Goal: Task Accomplishment & Management: Use online tool/utility

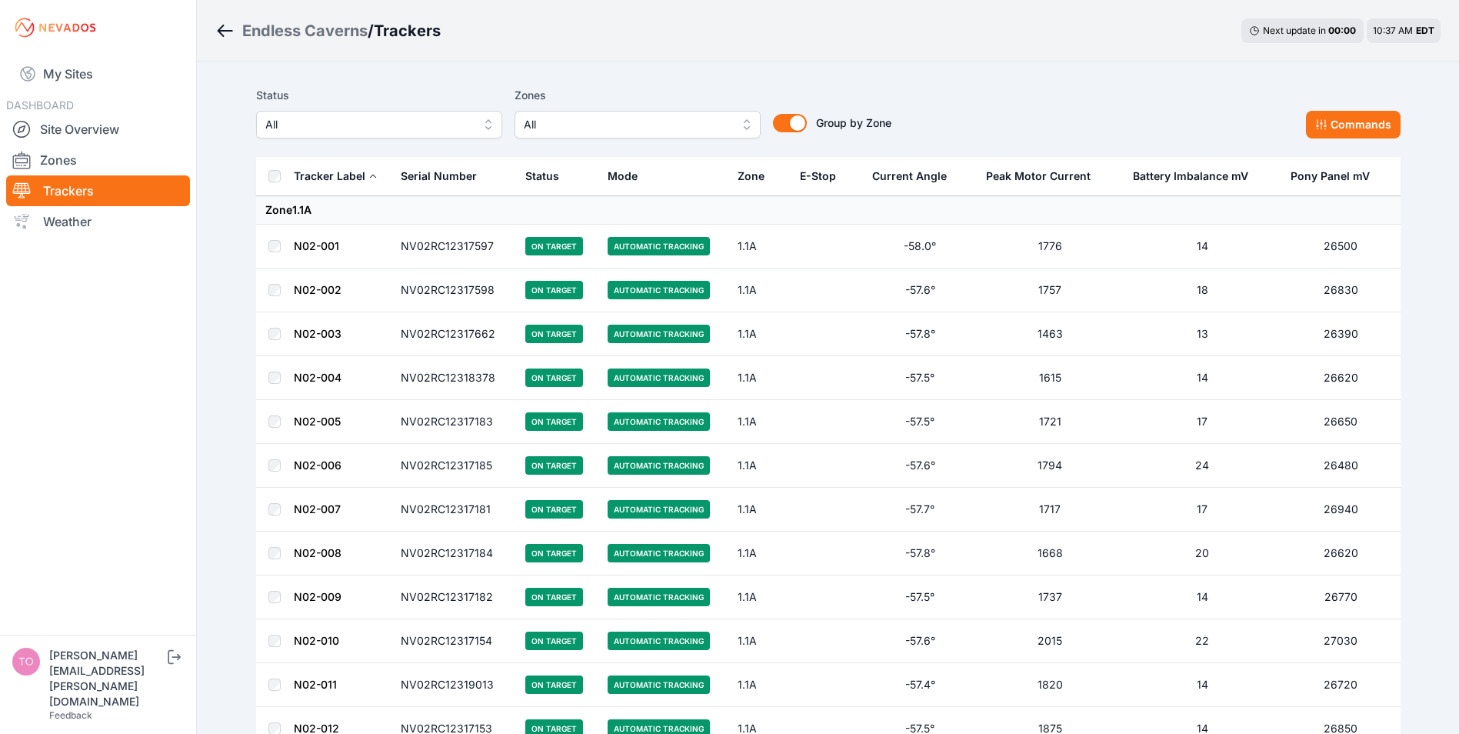
click at [301, 127] on span "All" at bounding box center [368, 124] width 206 height 18
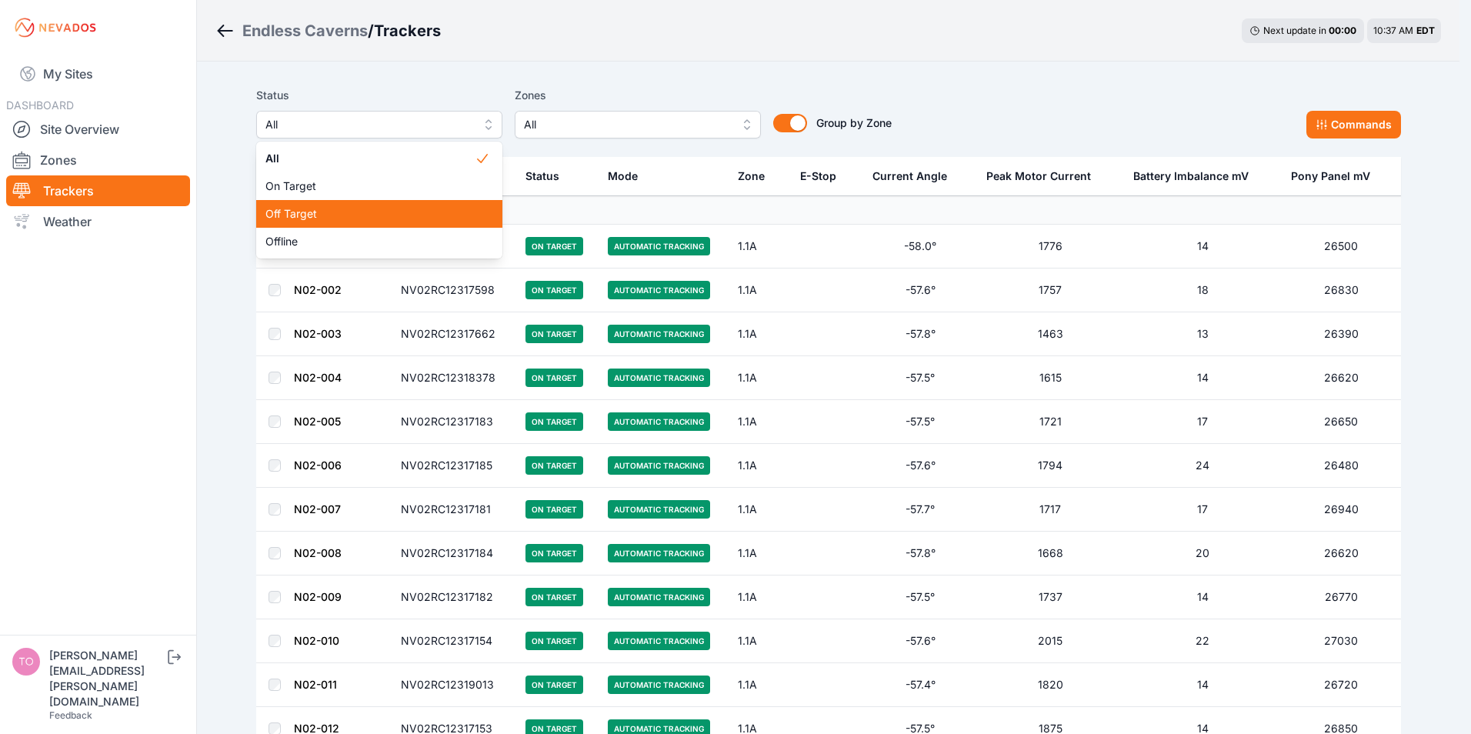
click at [298, 212] on span "Off Target" at bounding box center [369, 213] width 209 height 15
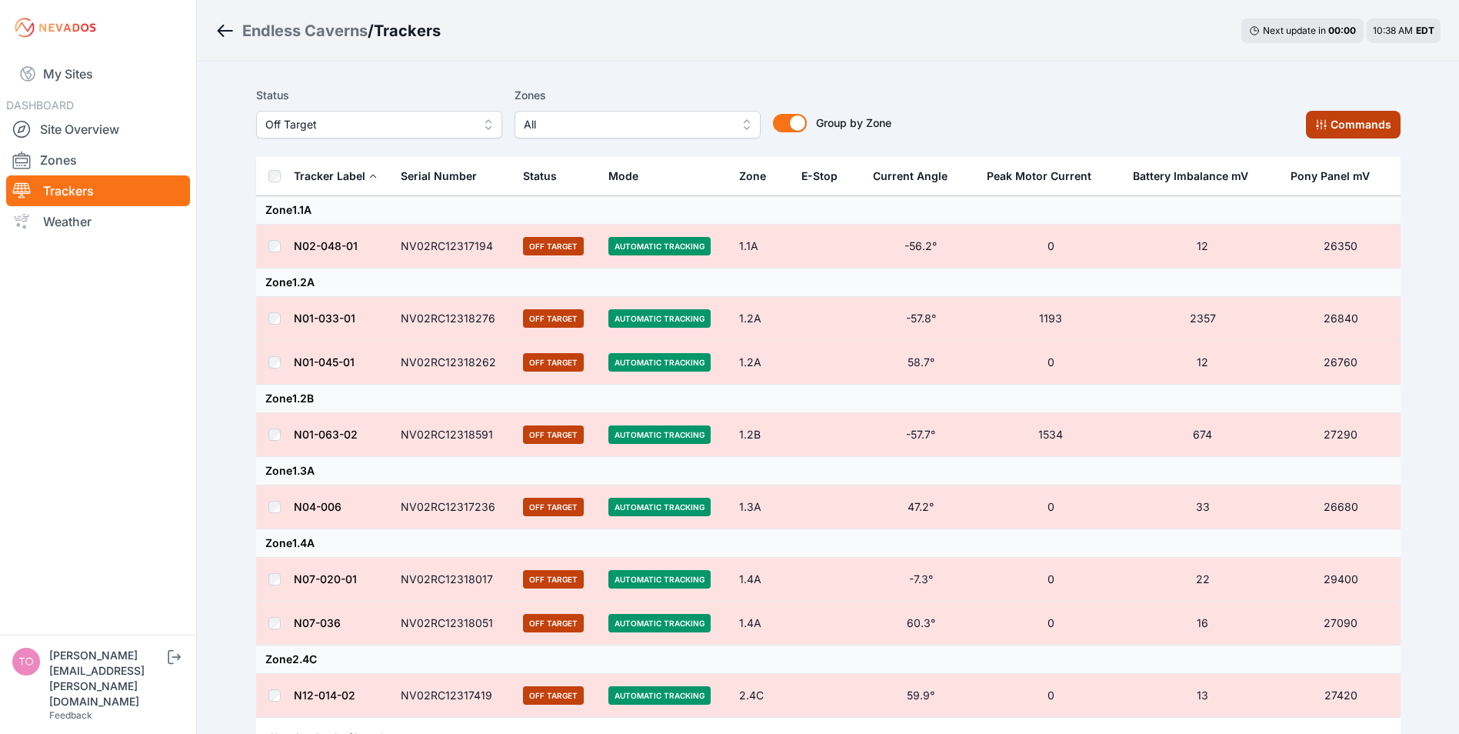
click at [1338, 122] on button "Commands" at bounding box center [1353, 125] width 95 height 28
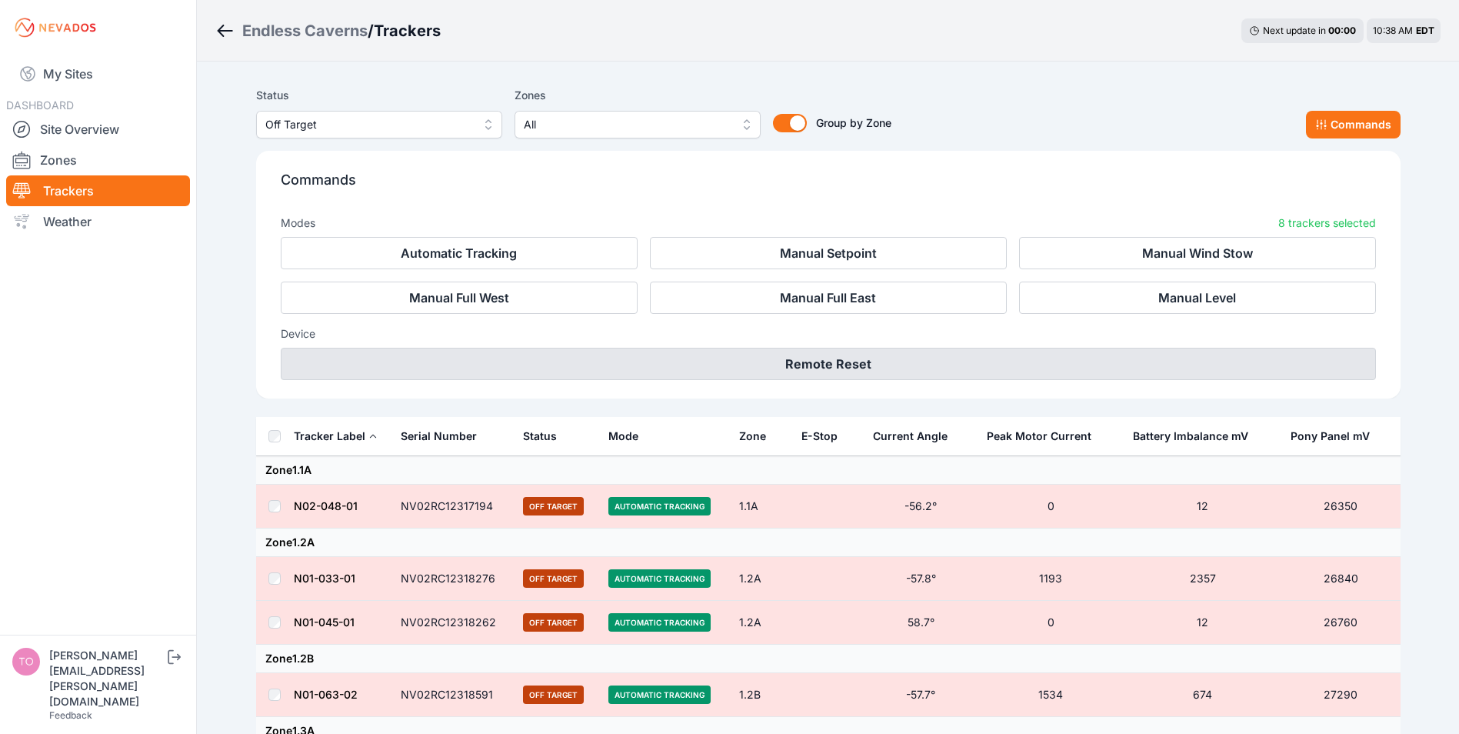
click at [834, 355] on button "Remote Reset" at bounding box center [828, 364] width 1095 height 32
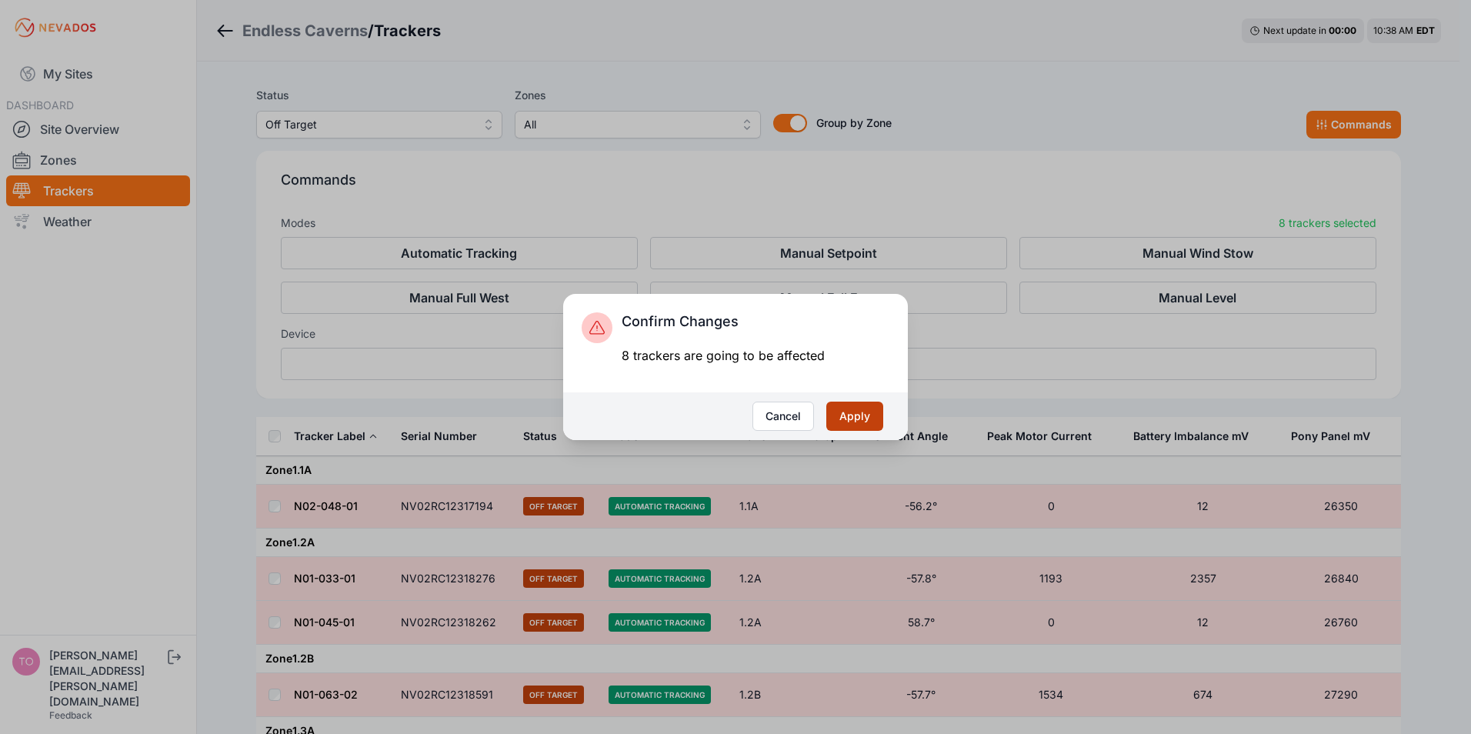
click at [850, 411] on button "Apply" at bounding box center [854, 415] width 57 height 29
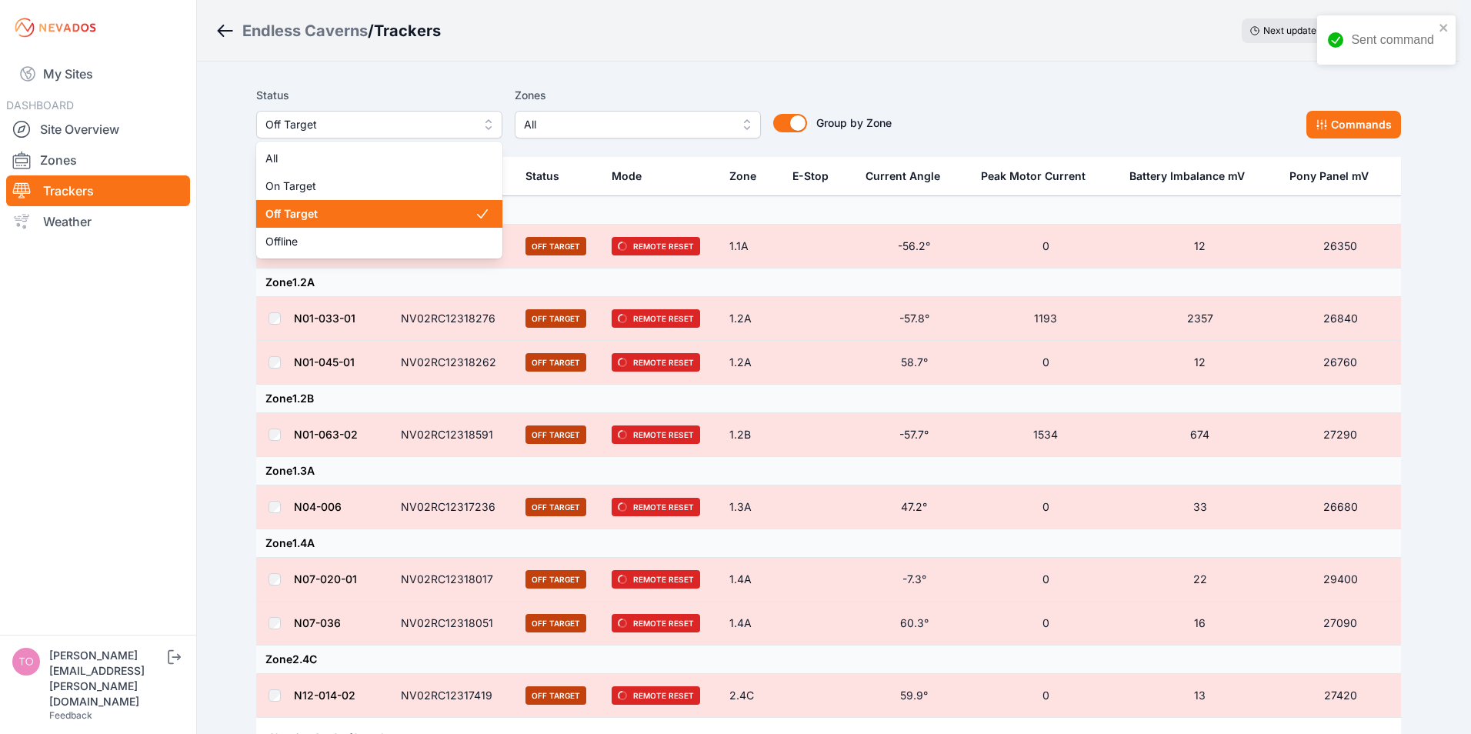
click at [351, 122] on span "Off Target" at bounding box center [368, 124] width 206 height 18
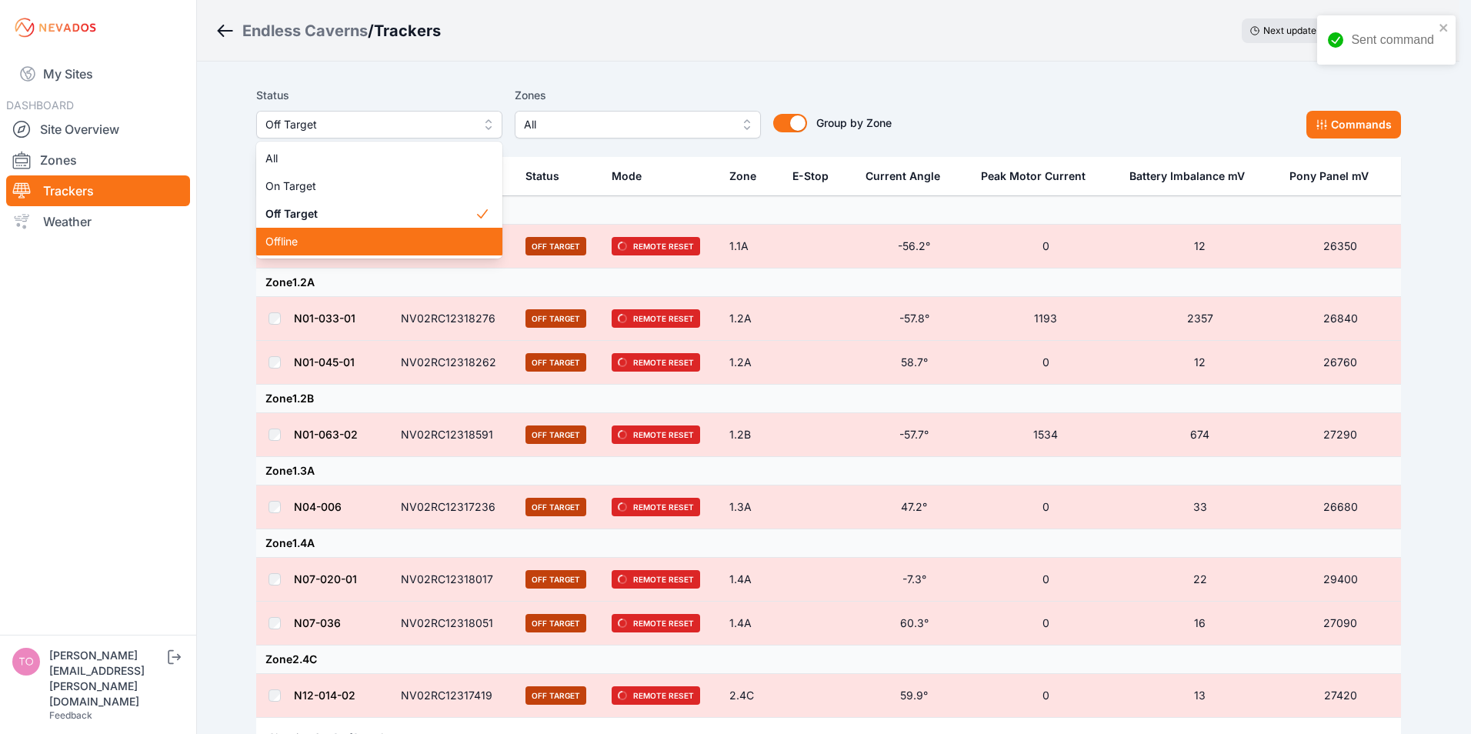
click at [279, 245] on span "Offline" at bounding box center [369, 241] width 209 height 15
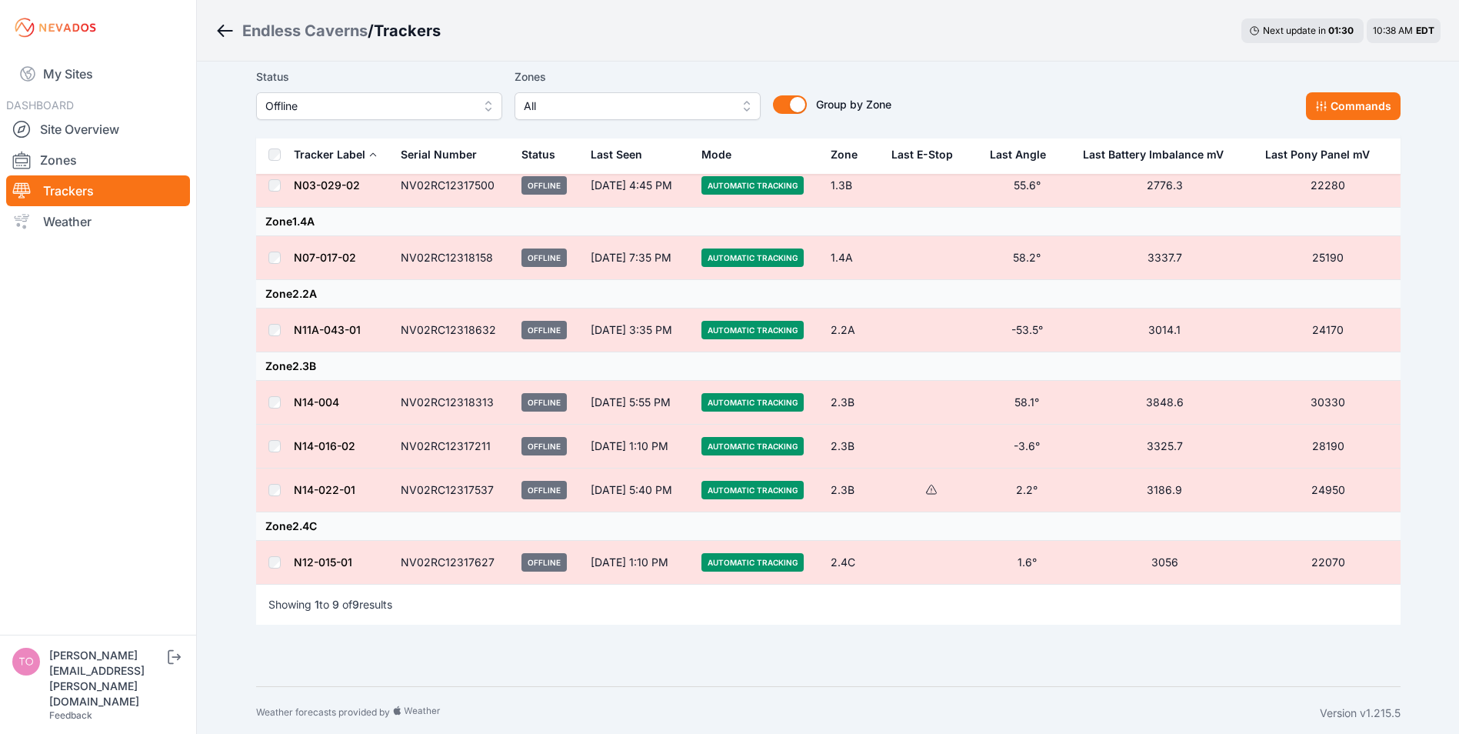
scroll to position [211, 0]
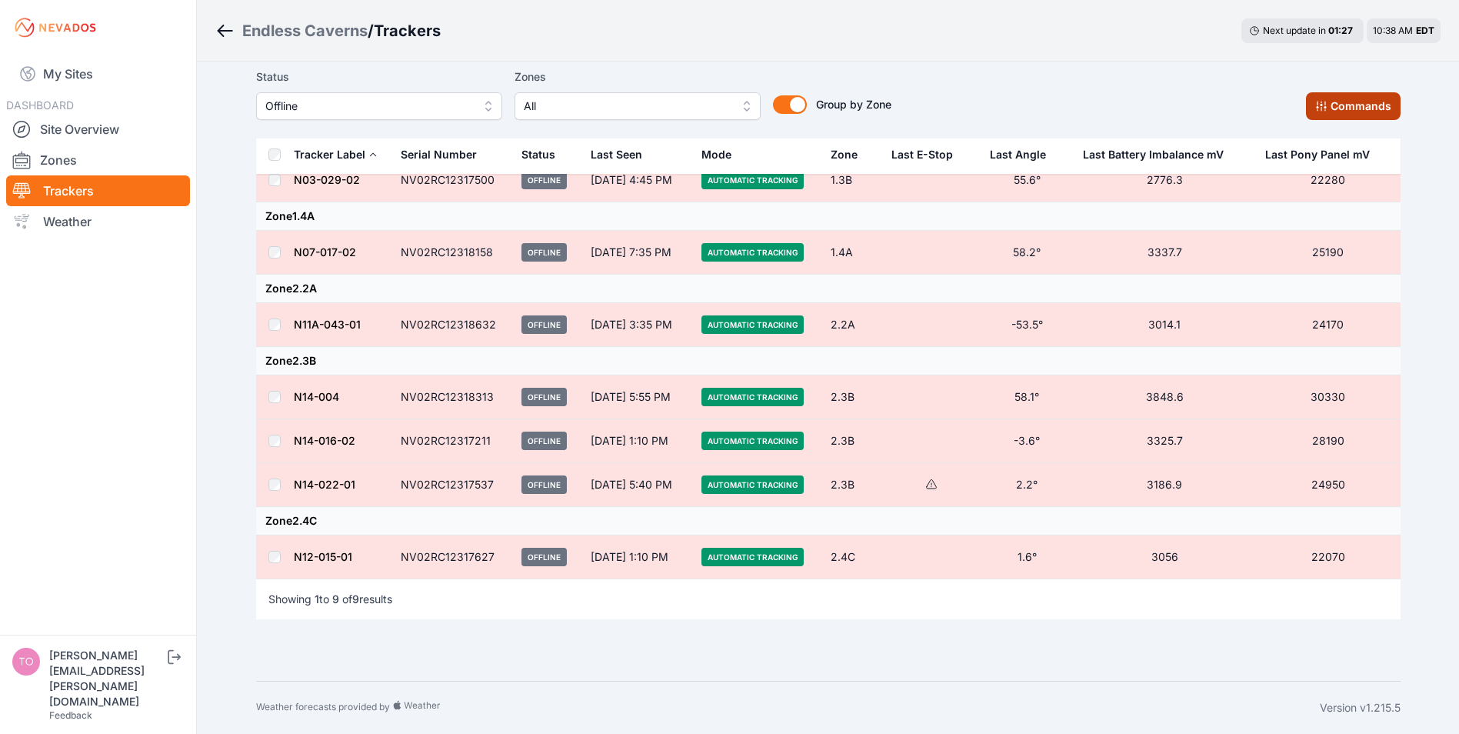
click at [1340, 113] on button "Commands" at bounding box center [1353, 106] width 95 height 28
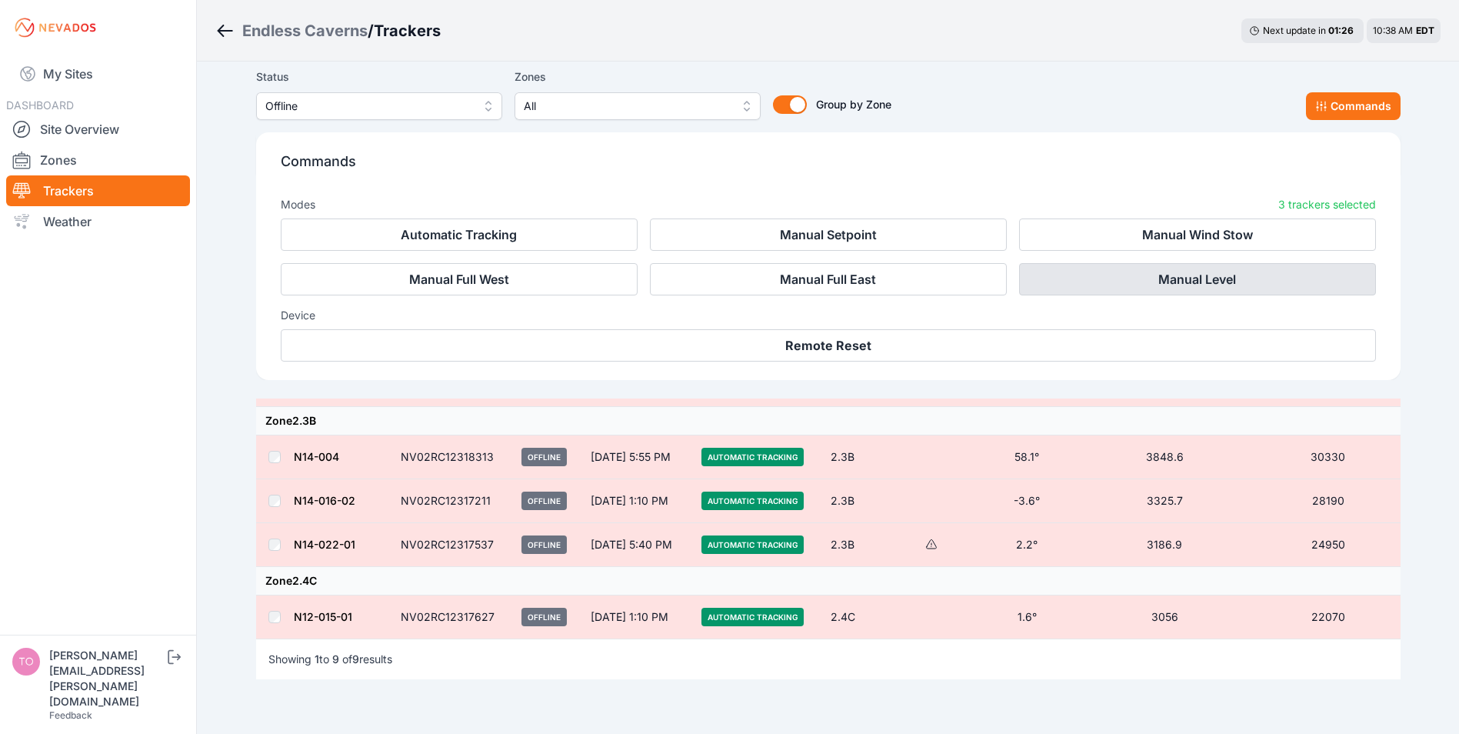
scroll to position [471, 0]
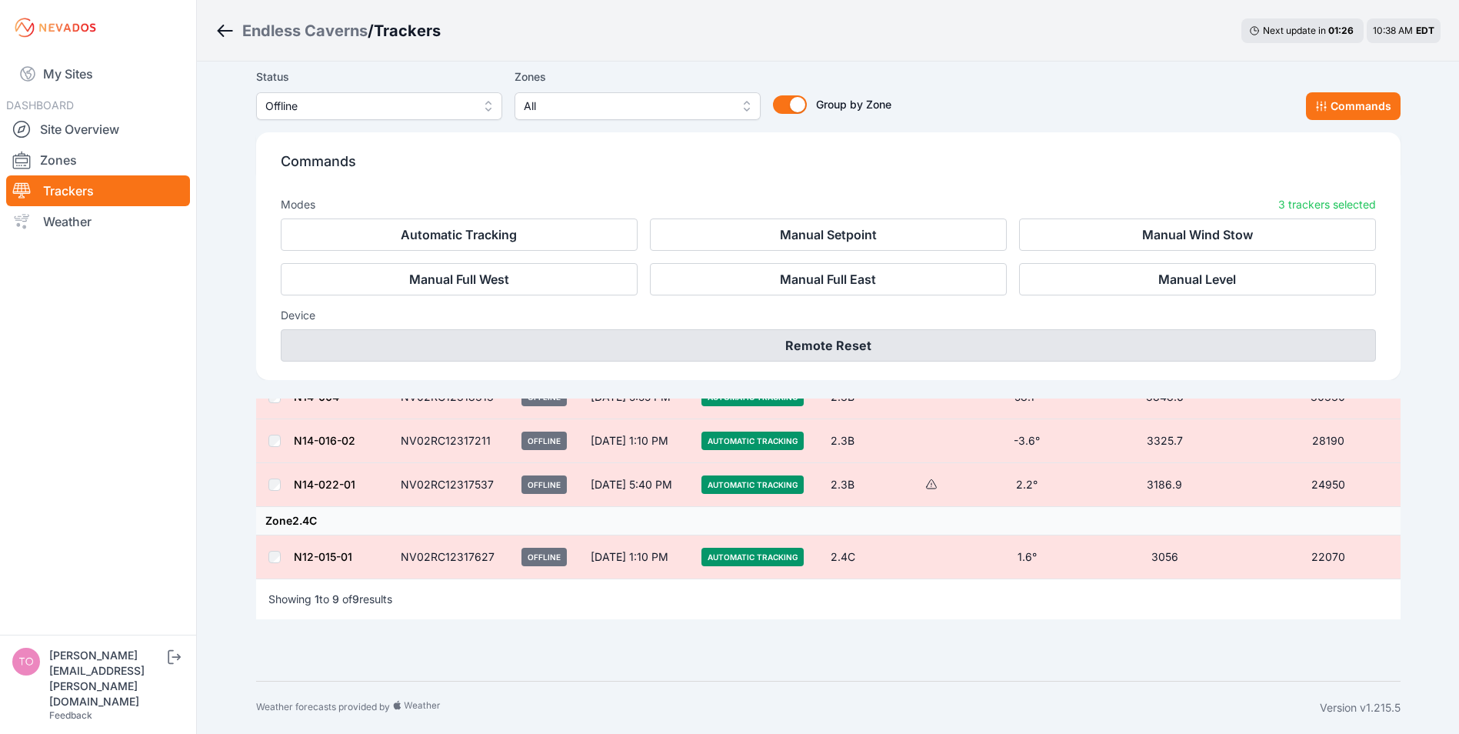
click at [803, 348] on button "Remote Reset" at bounding box center [828, 345] width 1095 height 32
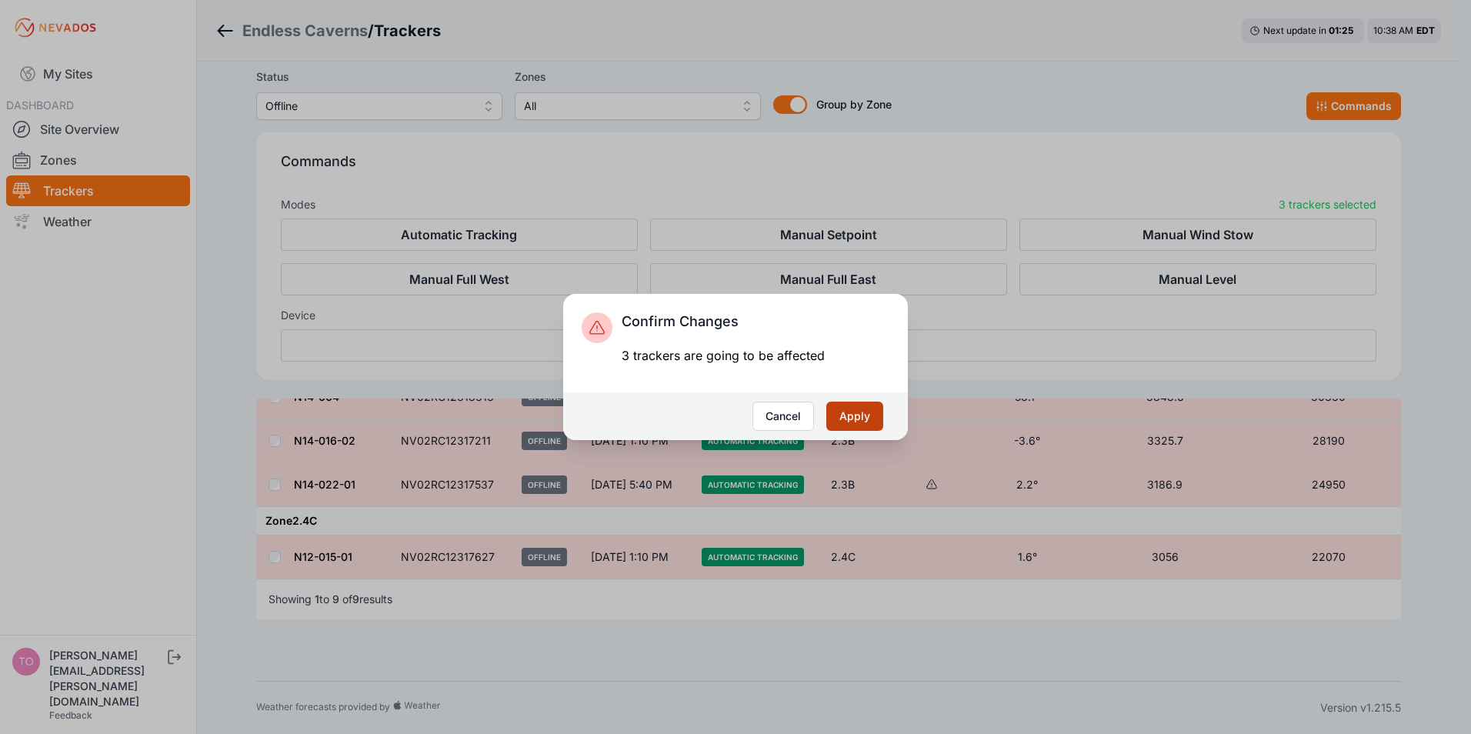
click at [848, 413] on button "Apply" at bounding box center [854, 415] width 57 height 29
